Goal: Information Seeking & Learning: Understand process/instructions

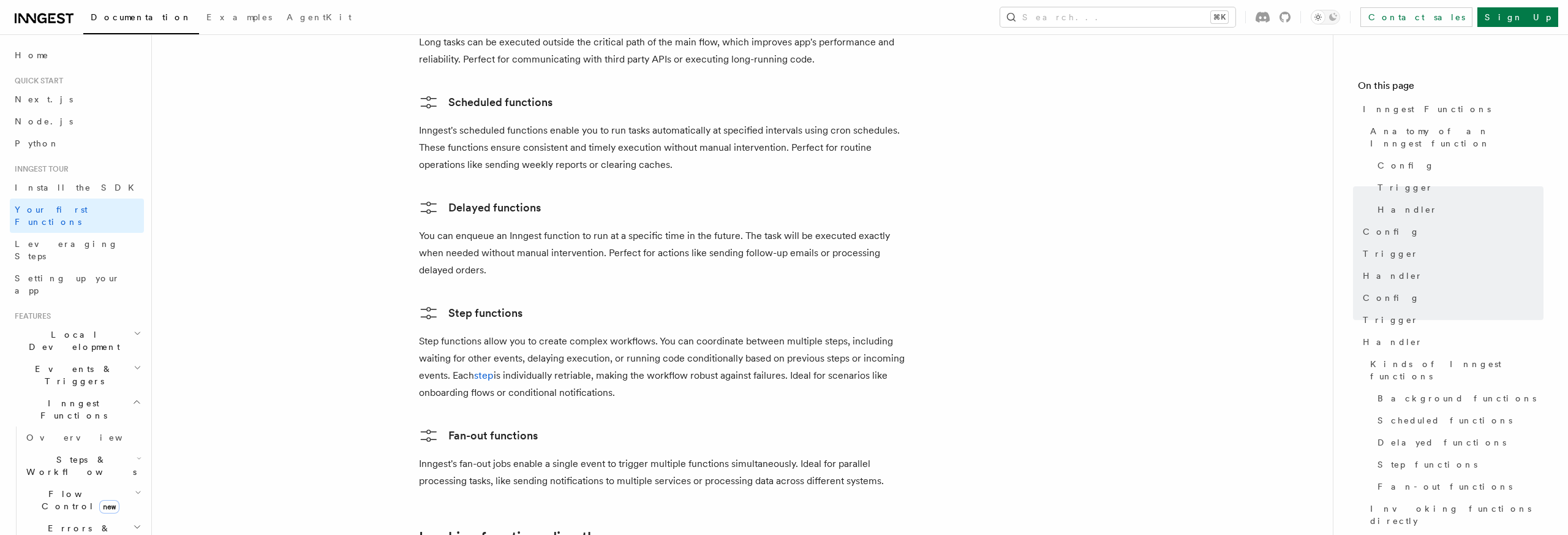
scroll to position [1898, 0]
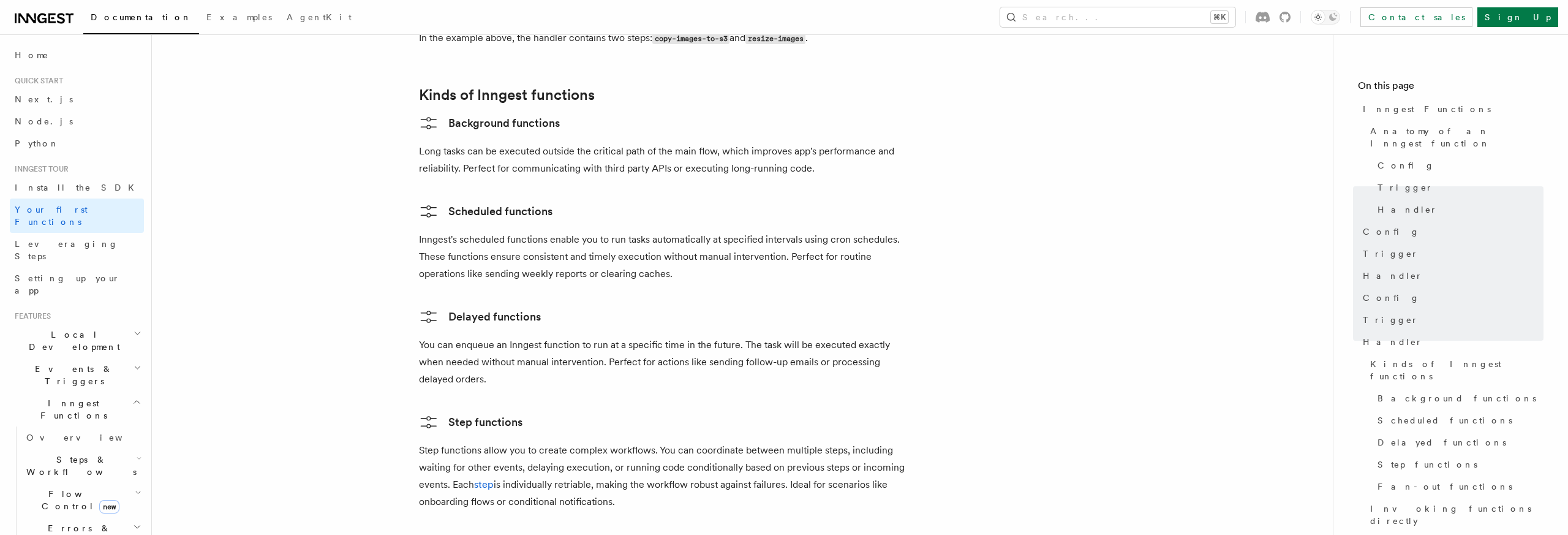
click at [548, 337] on p "You can enqueue an Inngest function to run at a specific time in the future. Th…" at bounding box center [664, 362] width 490 height 52
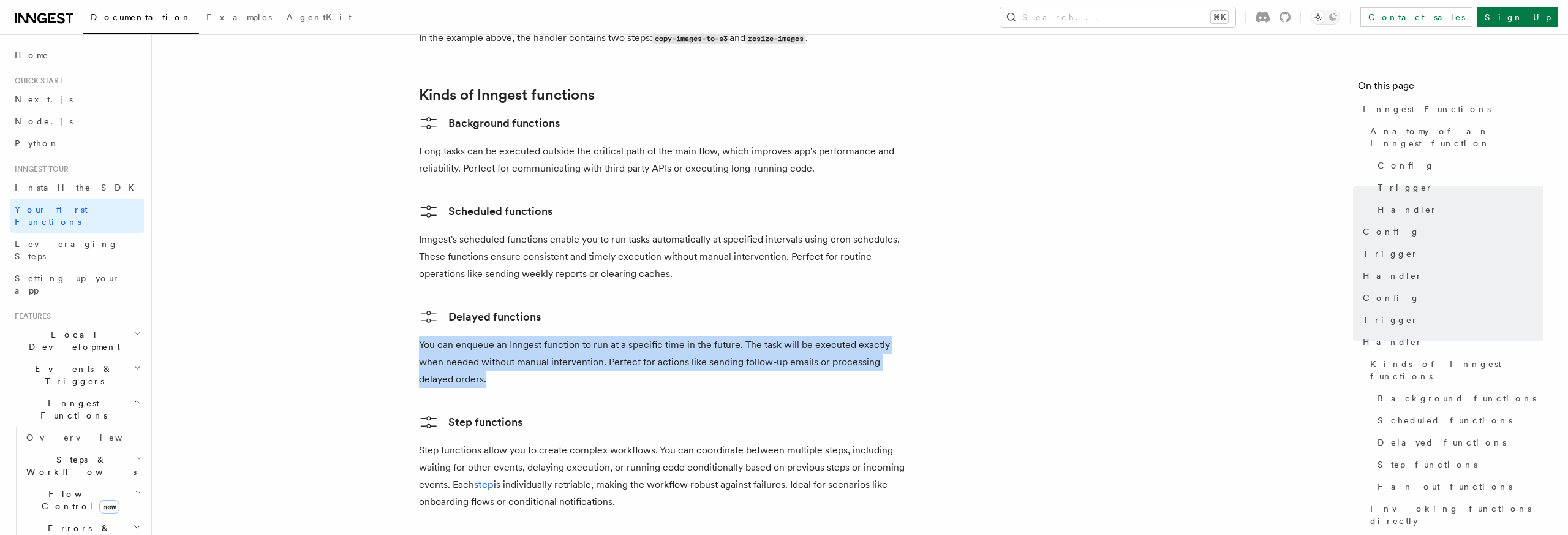
click at [548, 337] on p "You can enqueue an Inngest function to run at a specific time in the future. Th…" at bounding box center [664, 362] width 490 height 52
click at [542, 337] on p "You can enqueue an Inngest function to run at a specific time in the future. Th…" at bounding box center [664, 362] width 490 height 52
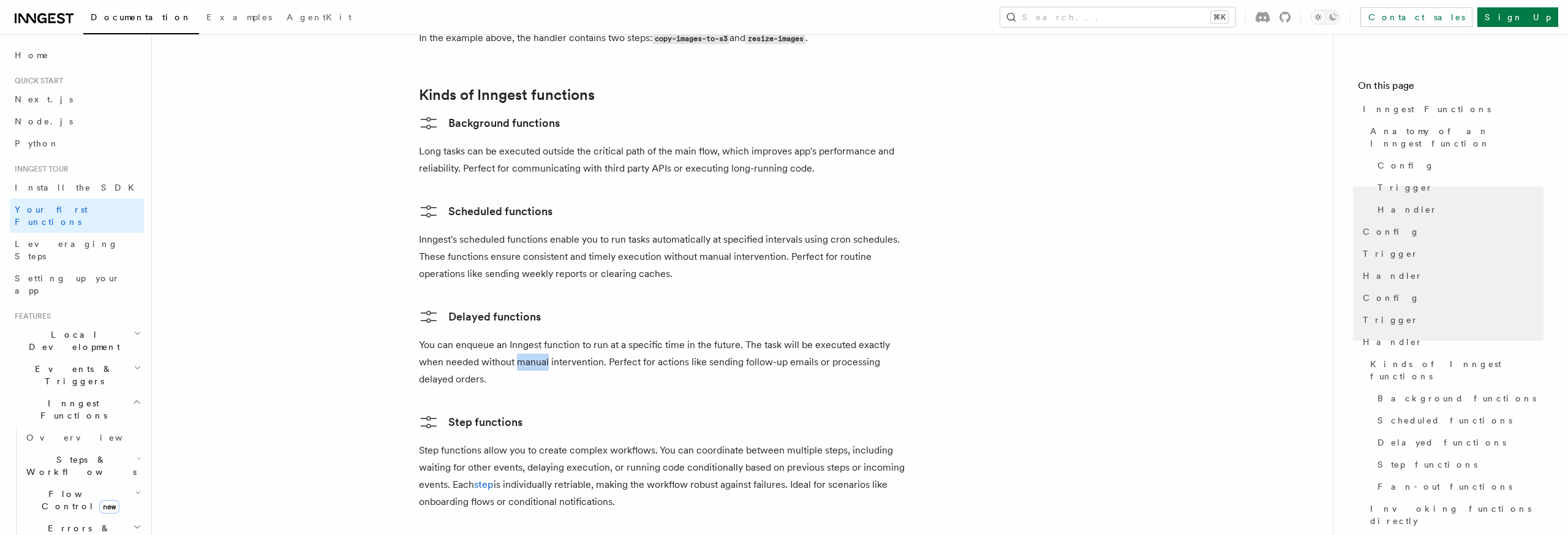
click at [542, 337] on p "You can enqueue an Inngest function to run at a specific time in the future. Th…" at bounding box center [664, 362] width 490 height 52
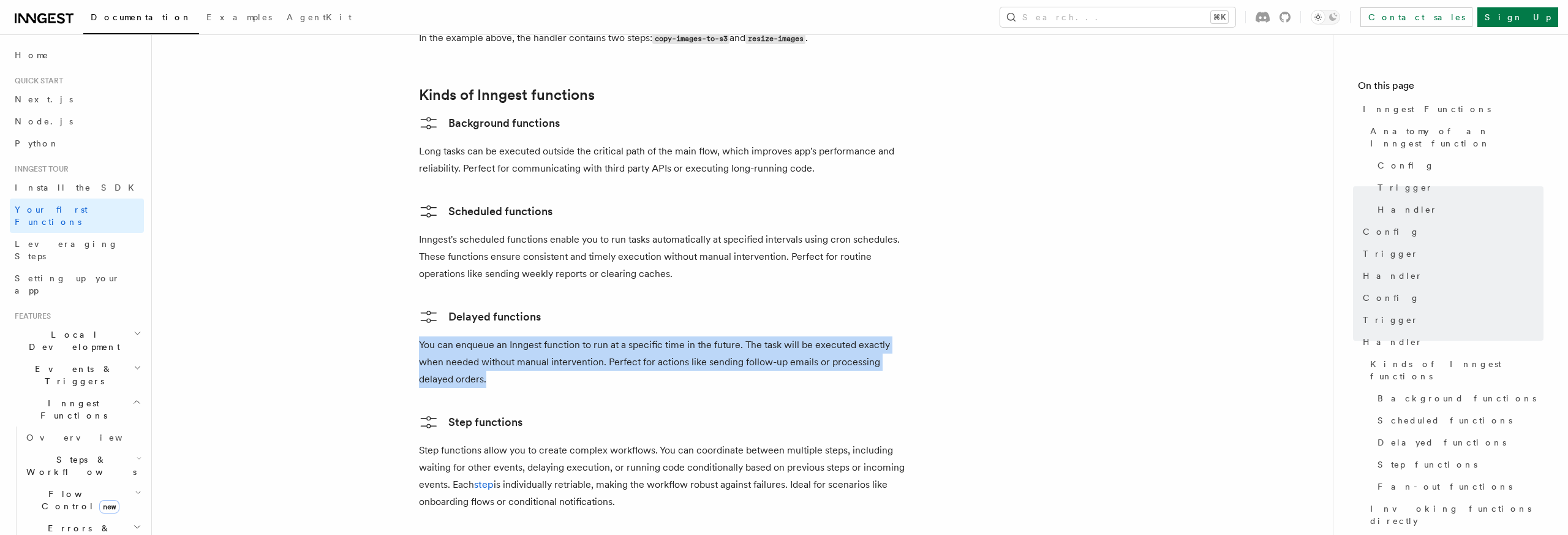
click at [542, 337] on p "You can enqueue an Inngest function to run at a specific time in the future. Th…" at bounding box center [664, 362] width 490 height 52
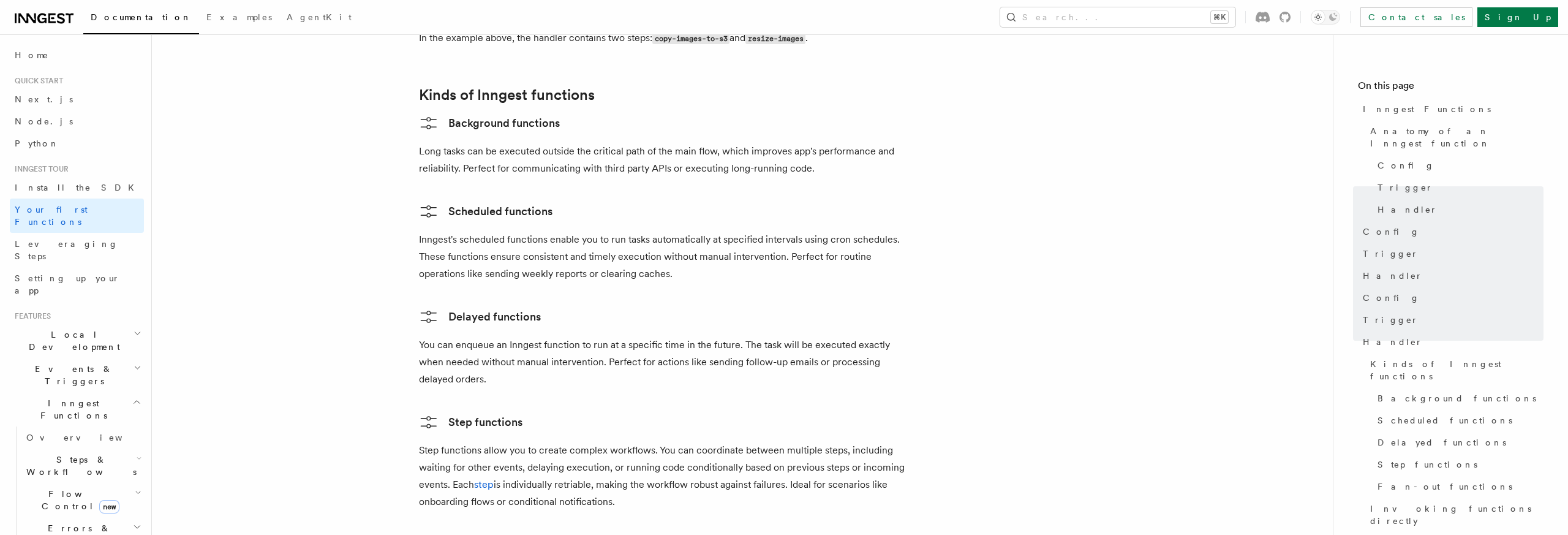
click at [560, 337] on p "You can enqueue an Inngest function to run at a specific time in the future. Th…" at bounding box center [664, 362] width 490 height 52
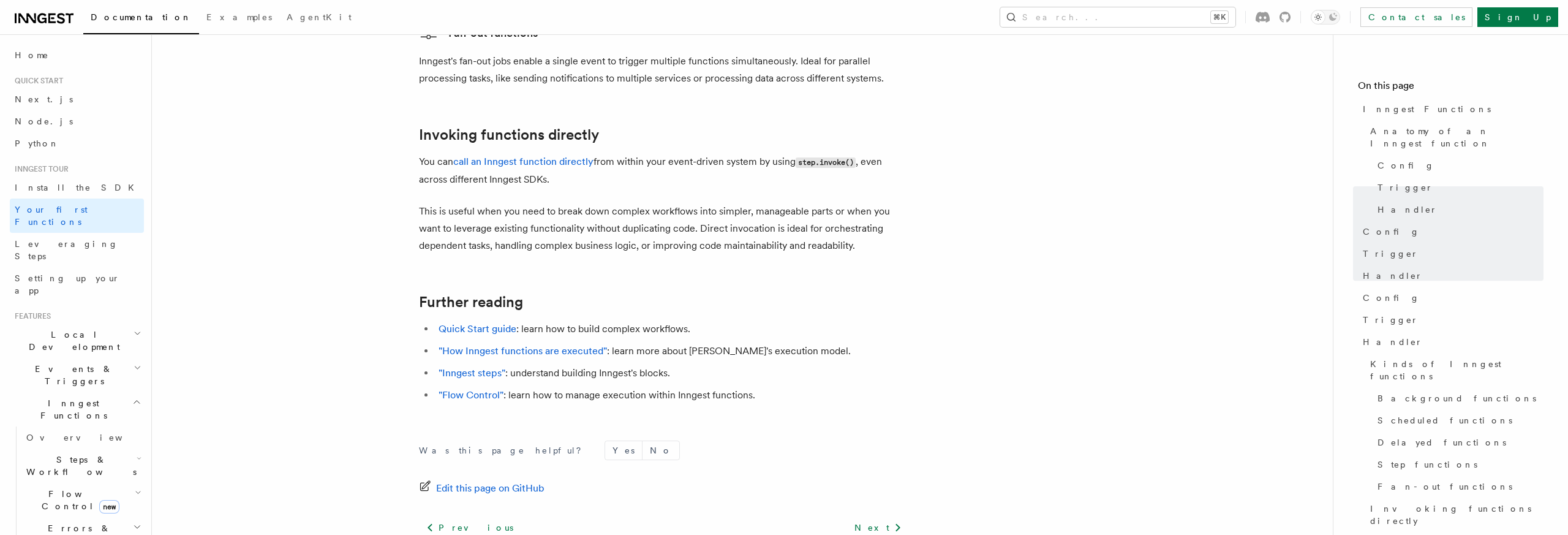
scroll to position [2468, 0]
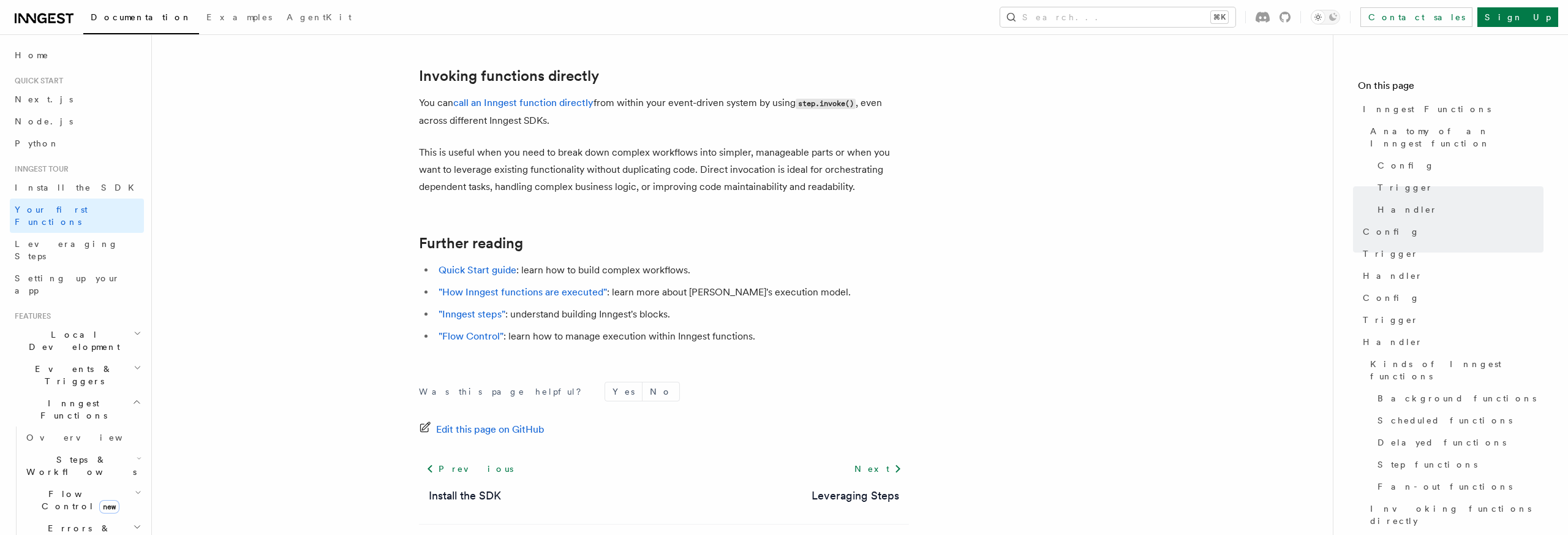
click at [524, 328] on li ""Flow Control" : learn how to manage execution within Inngest functions." at bounding box center [672, 336] width 474 height 17
click at [509, 328] on li ""Flow Control" : learn how to manage execution within Inngest functions." at bounding box center [672, 336] width 474 height 17
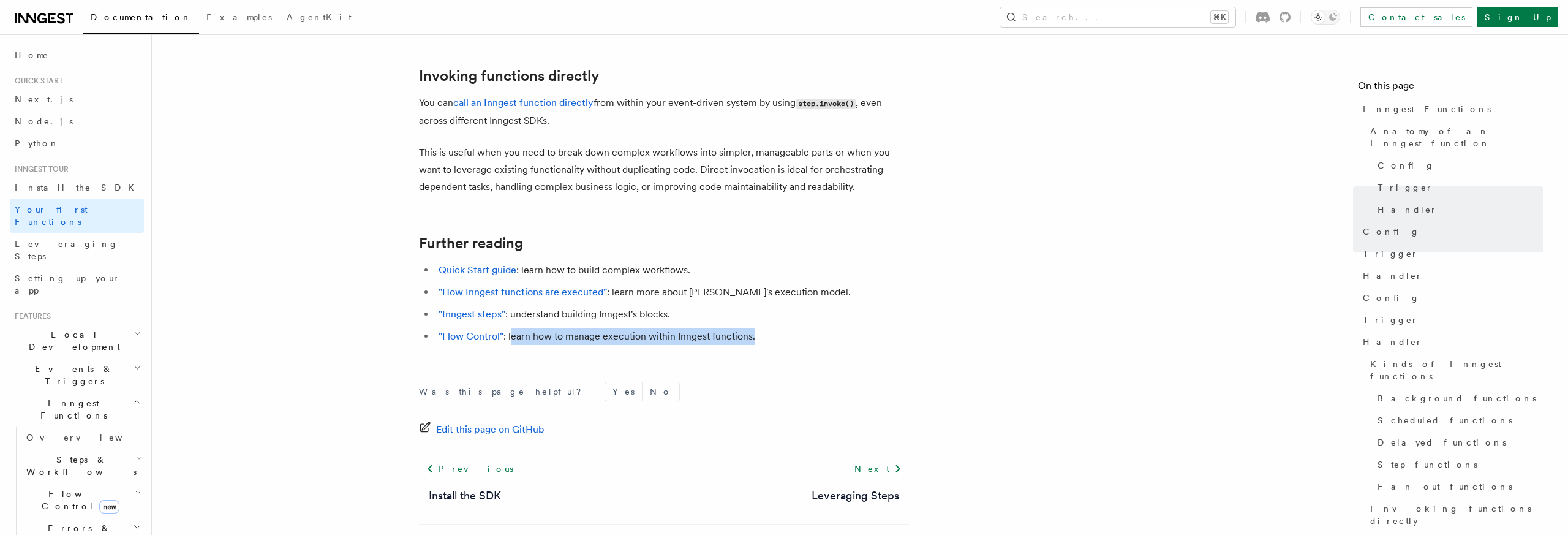
drag, startPoint x: 512, startPoint y: 285, endPoint x: 808, endPoint y: 290, distance: 296.0
click at [808, 328] on li ""Flow Control" : learn how to manage execution within Inngest functions." at bounding box center [672, 336] width 474 height 17
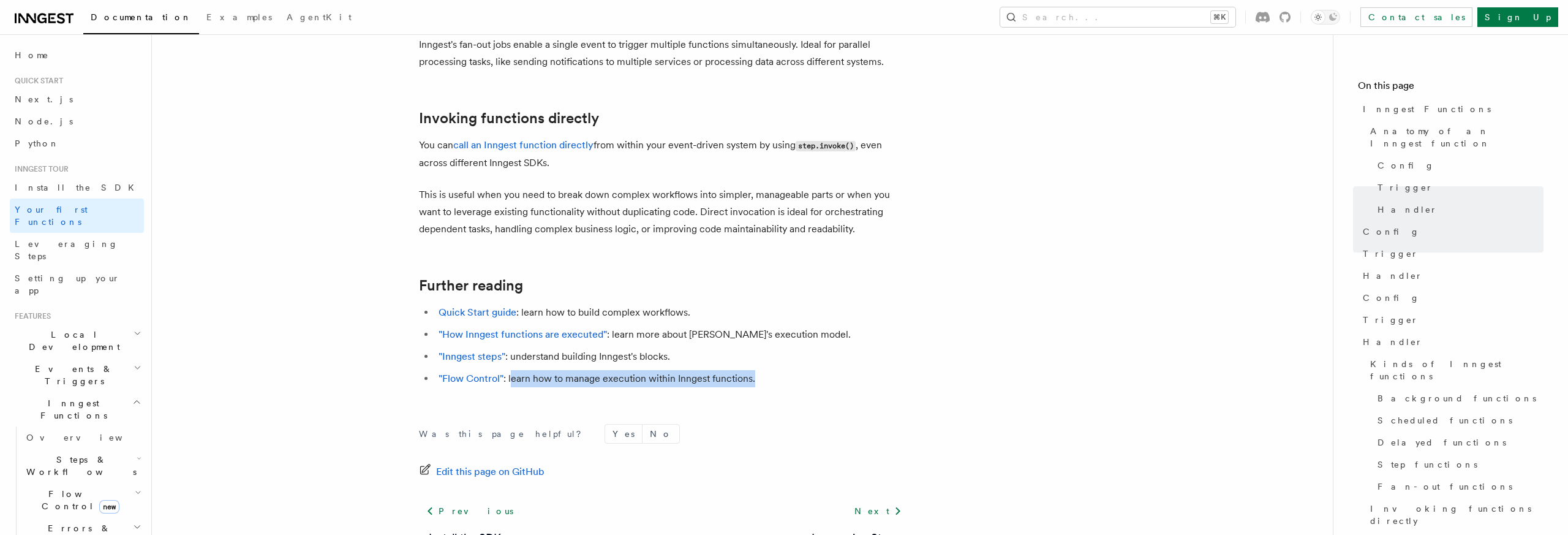
scroll to position [2400, 0]
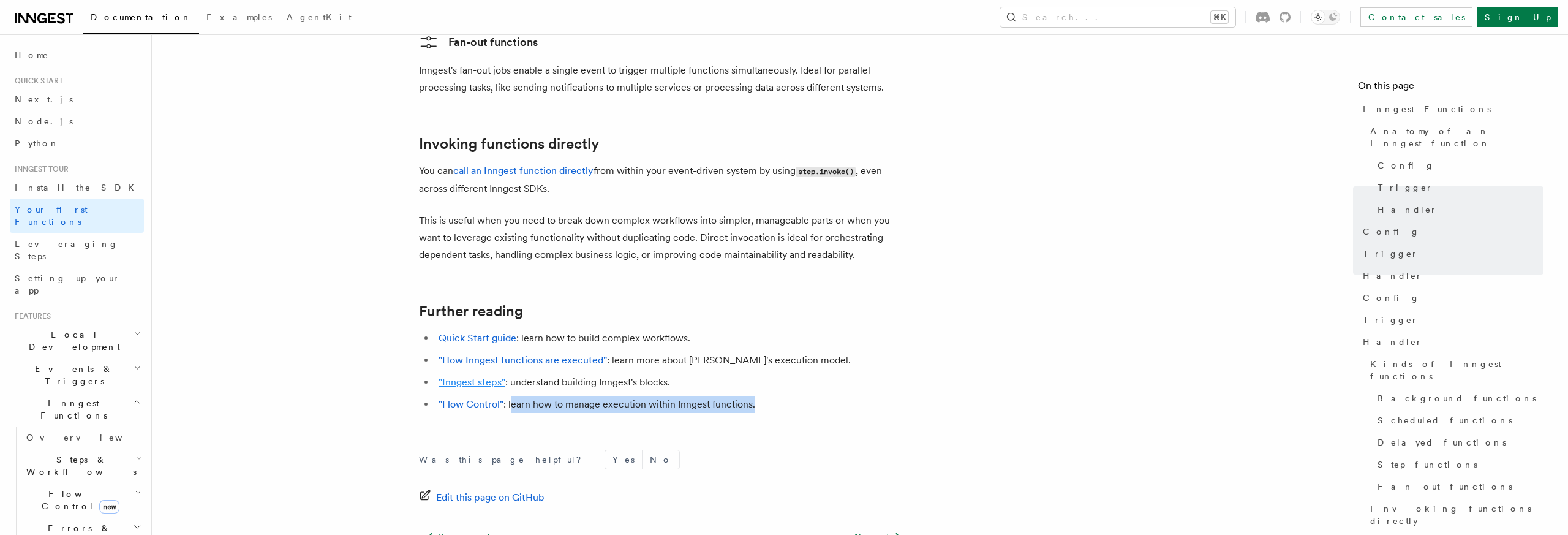
click at [476, 376] on link ""Inngest steps"" at bounding box center [472, 381] width 67 height 12
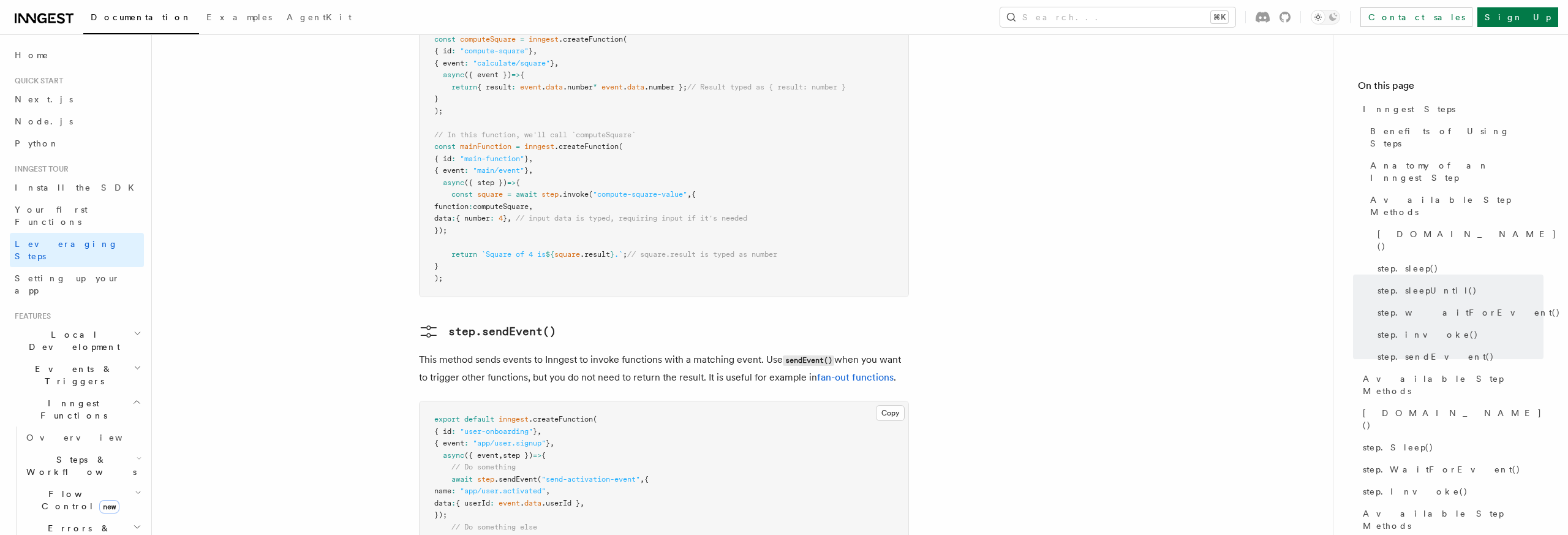
scroll to position [2364, 0]
click at [452, 486] on span "name" at bounding box center [443, 490] width 17 height 8
click at [452, 499] on span "data" at bounding box center [443, 503] width 17 height 8
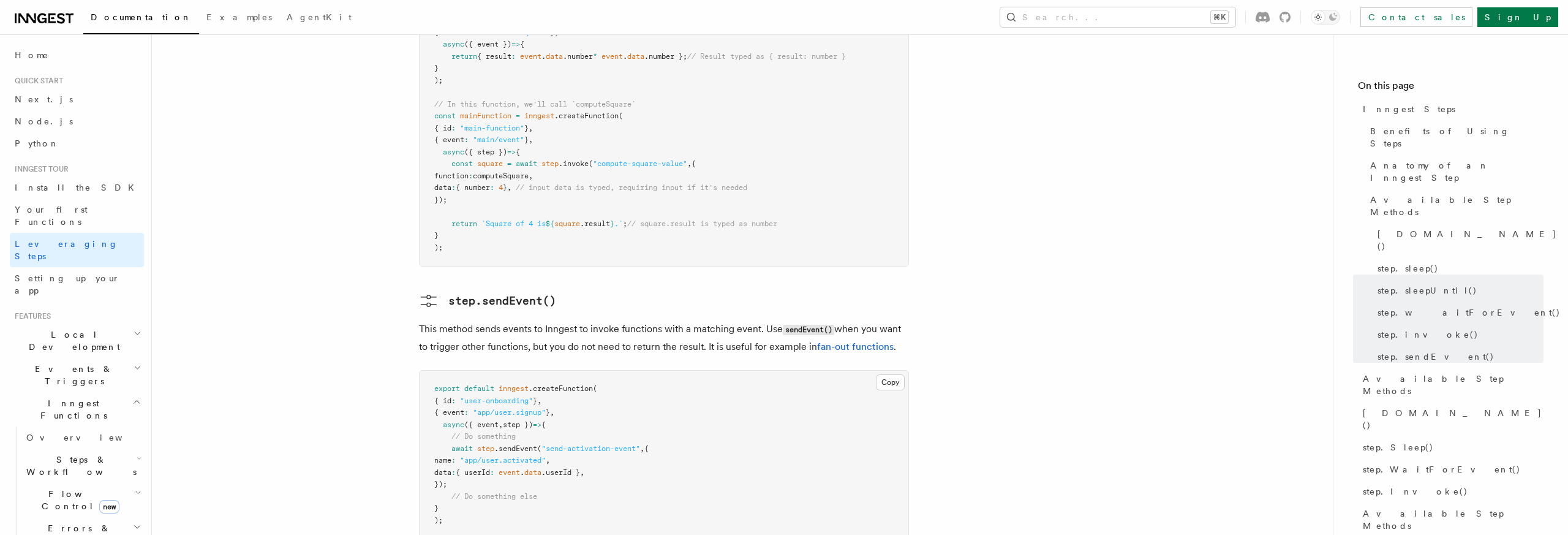
scroll to position [2389, 0]
drag, startPoint x: 472, startPoint y: 405, endPoint x: 426, endPoint y: 371, distance: 57.2
click at [426, 376] on pre "export default inngest .createFunction ( { id : "user-onboarding" } , { event :…" at bounding box center [664, 460] width 489 height 168
copy code "await step .sendEvent ( "send-activation-event" , { name : "app/user.activated"…"
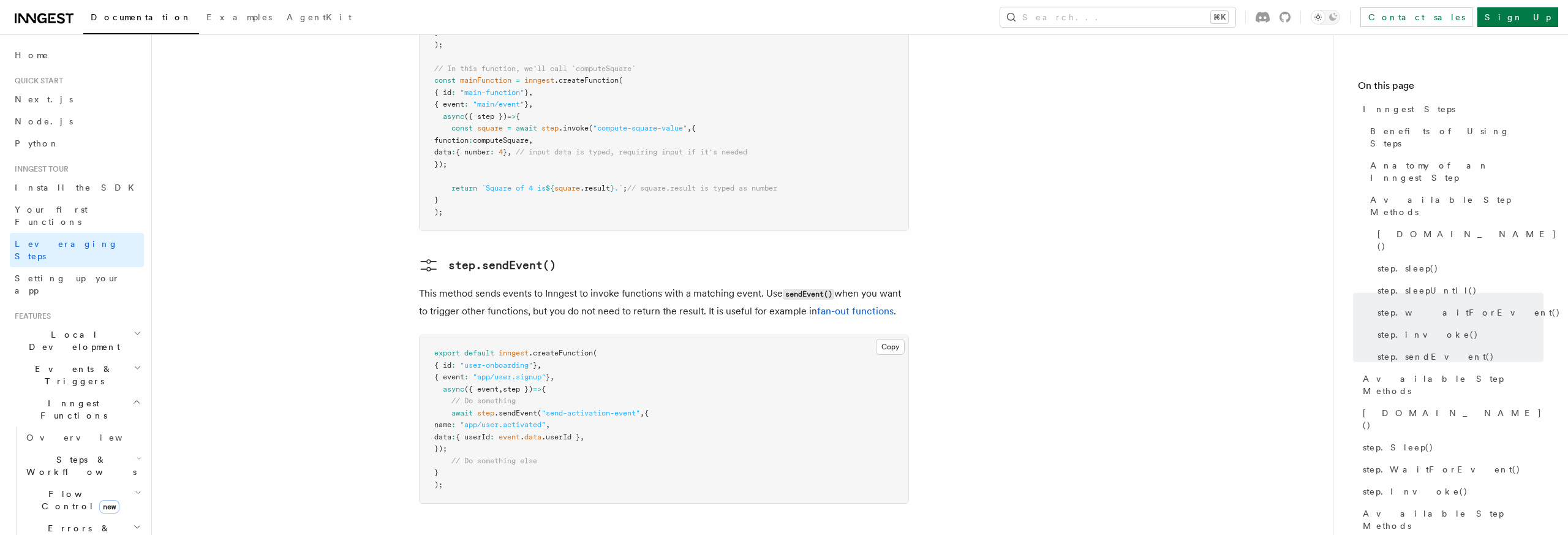
scroll to position [2232, 0]
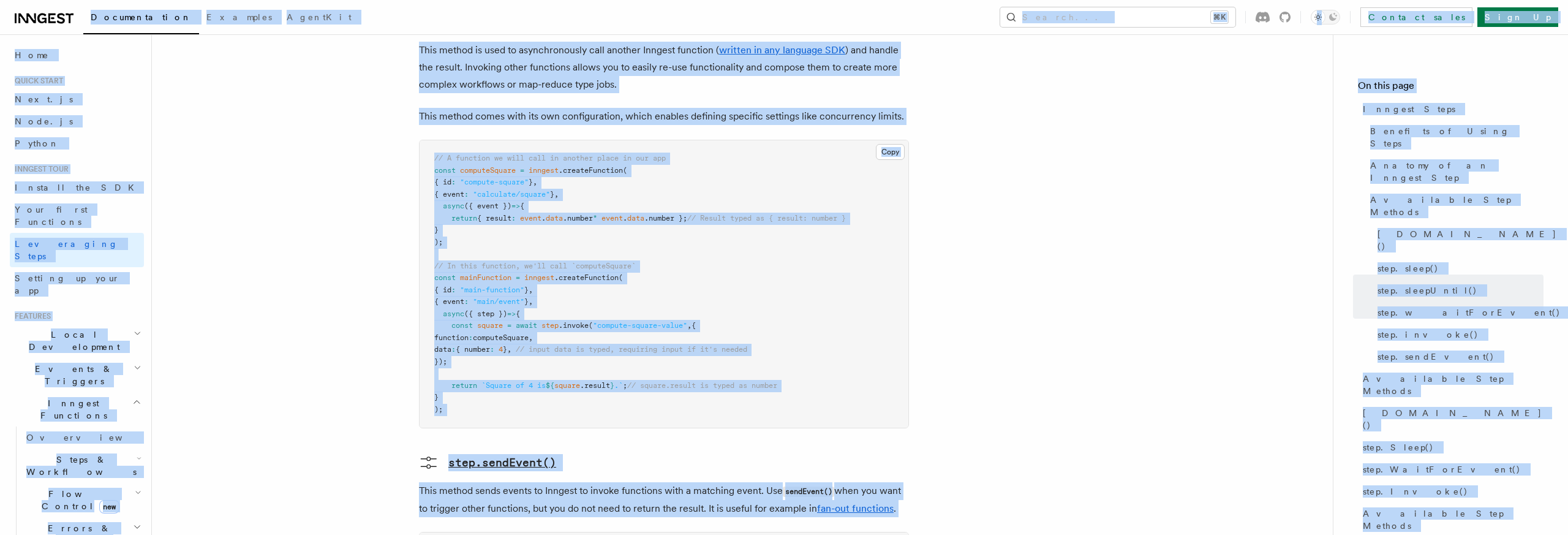
copy body "Loremipsumdol Sitametc AdipiSci Elitse... ⌘D Eiusmod tempo Inci Ut Labore... Et…"
